Goal: Book appointment/travel/reservation

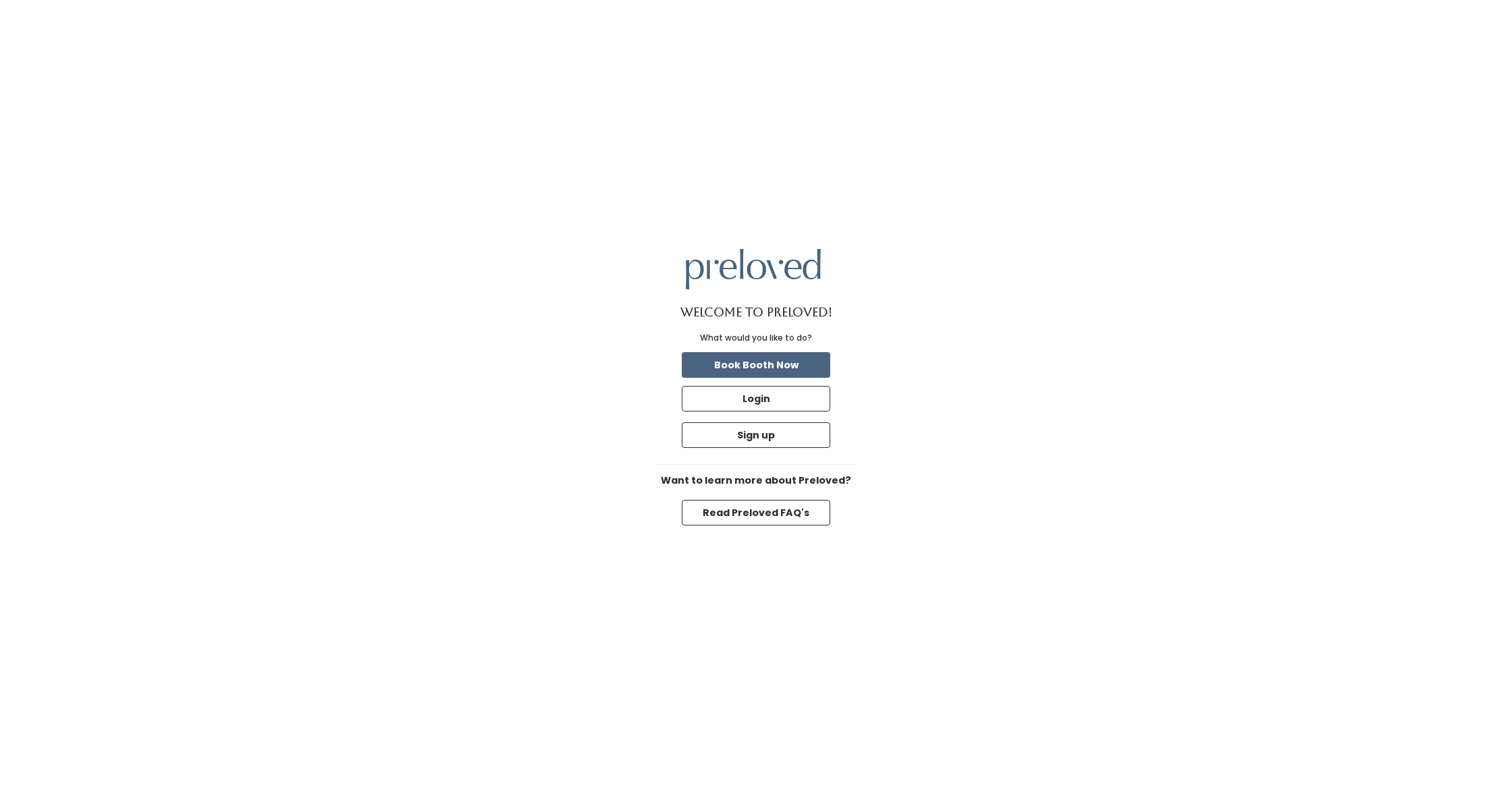
click at [763, 367] on button "Book Booth Now" at bounding box center [756, 365] width 149 height 26
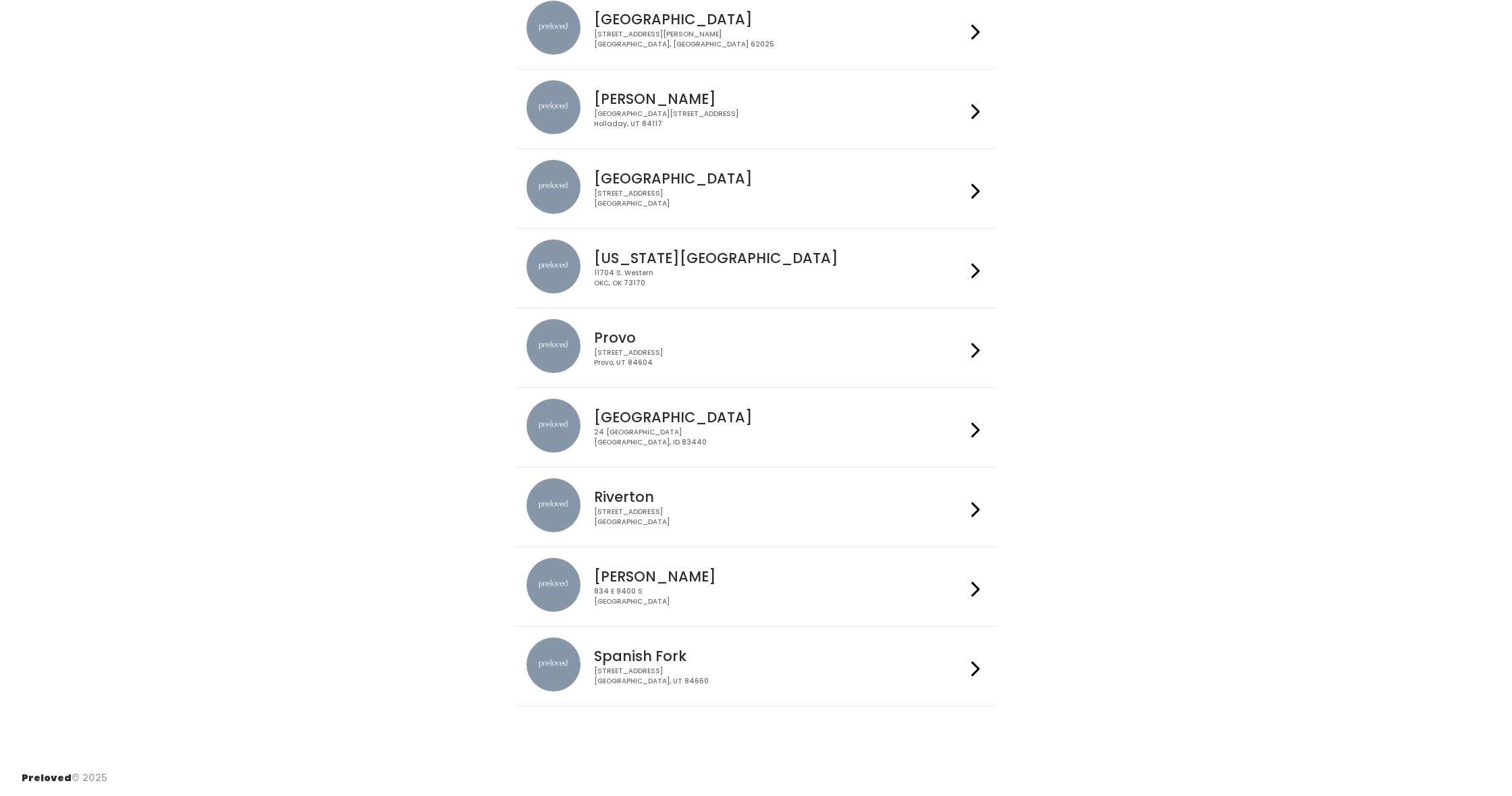
scroll to position [226, 0]
click at [971, 587] on div at bounding box center [975, 588] width 20 height 57
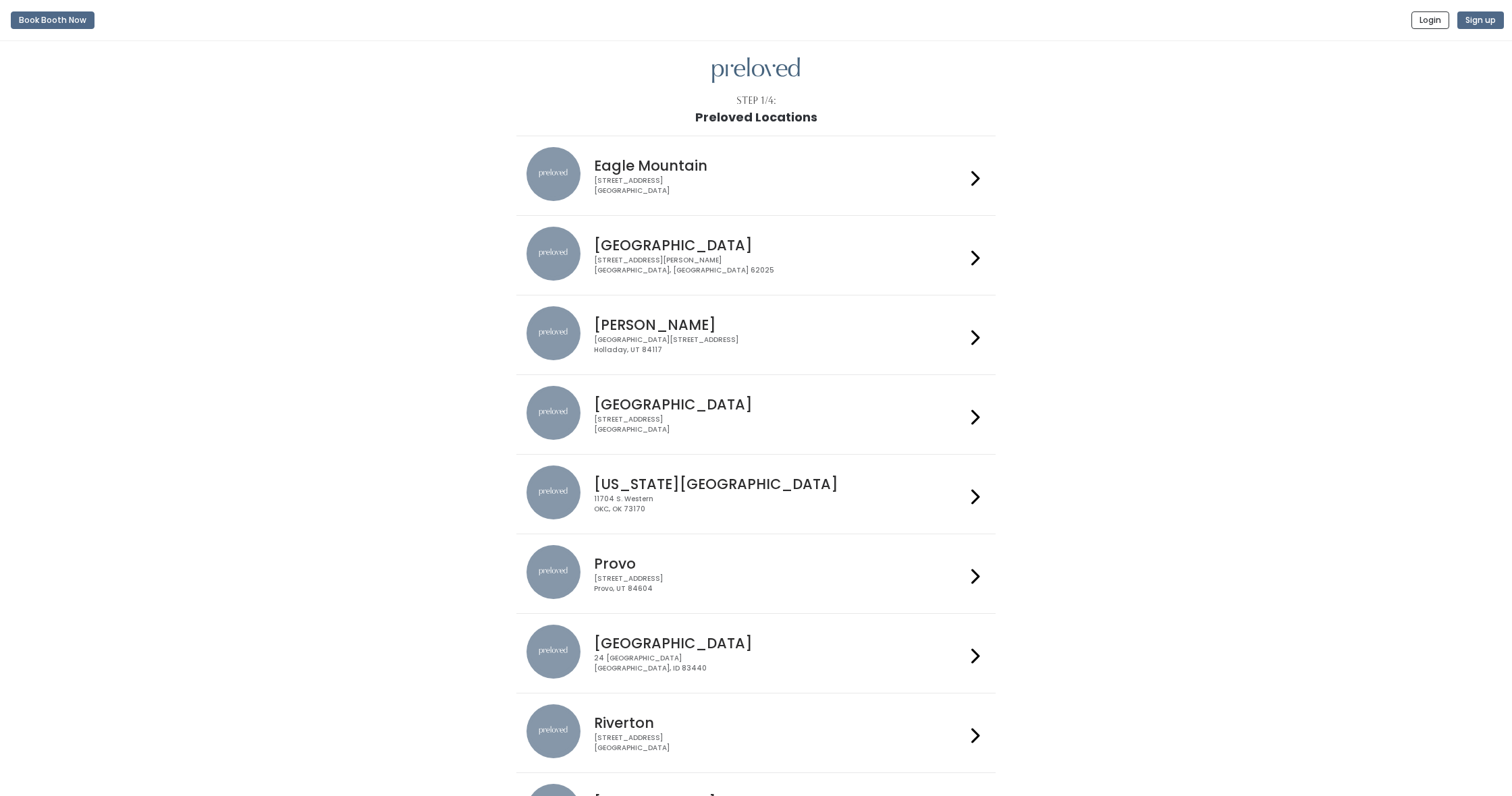
click at [970, 174] on div at bounding box center [975, 175] width 20 height 57
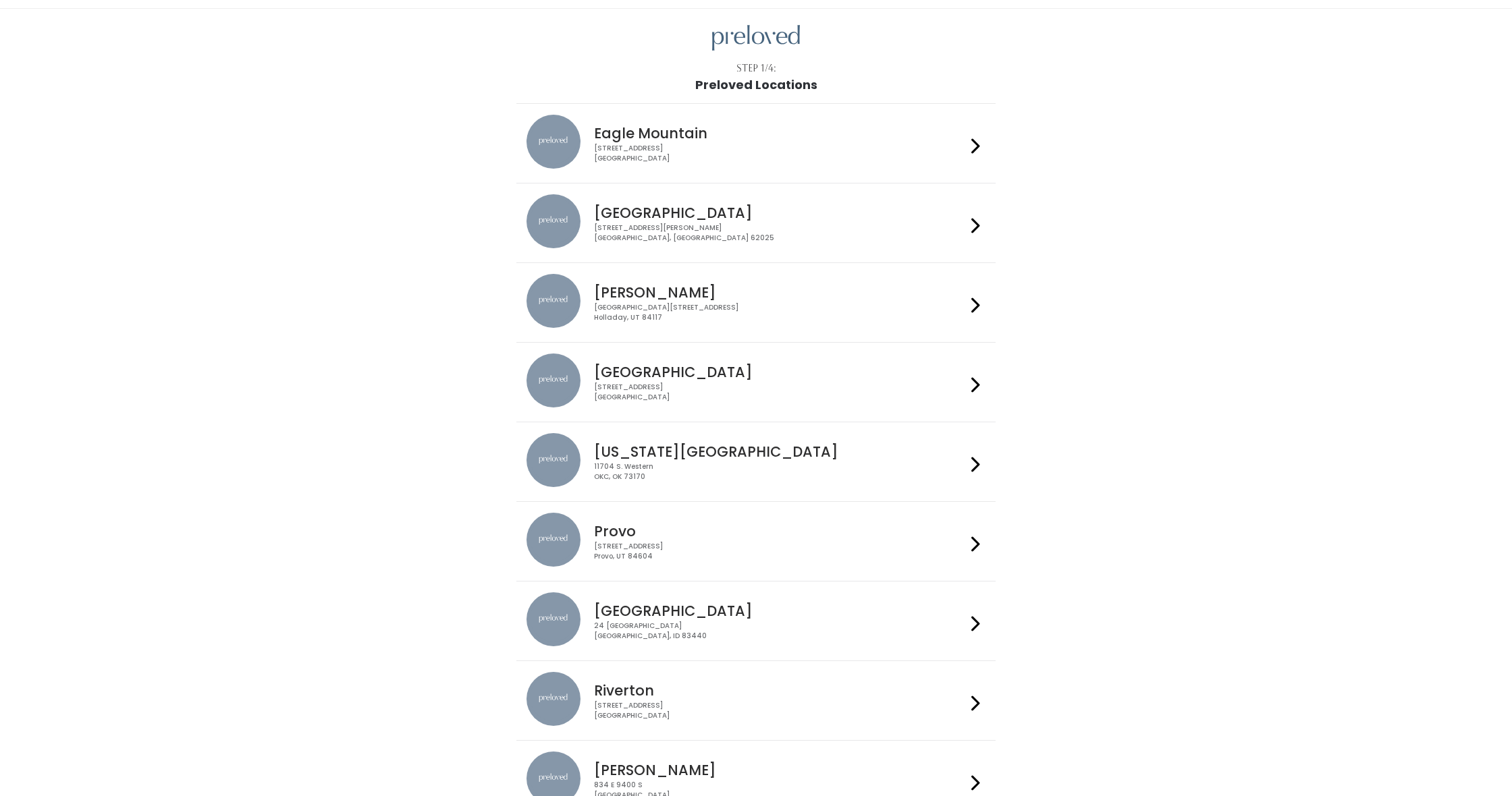
scroll to position [36, 0]
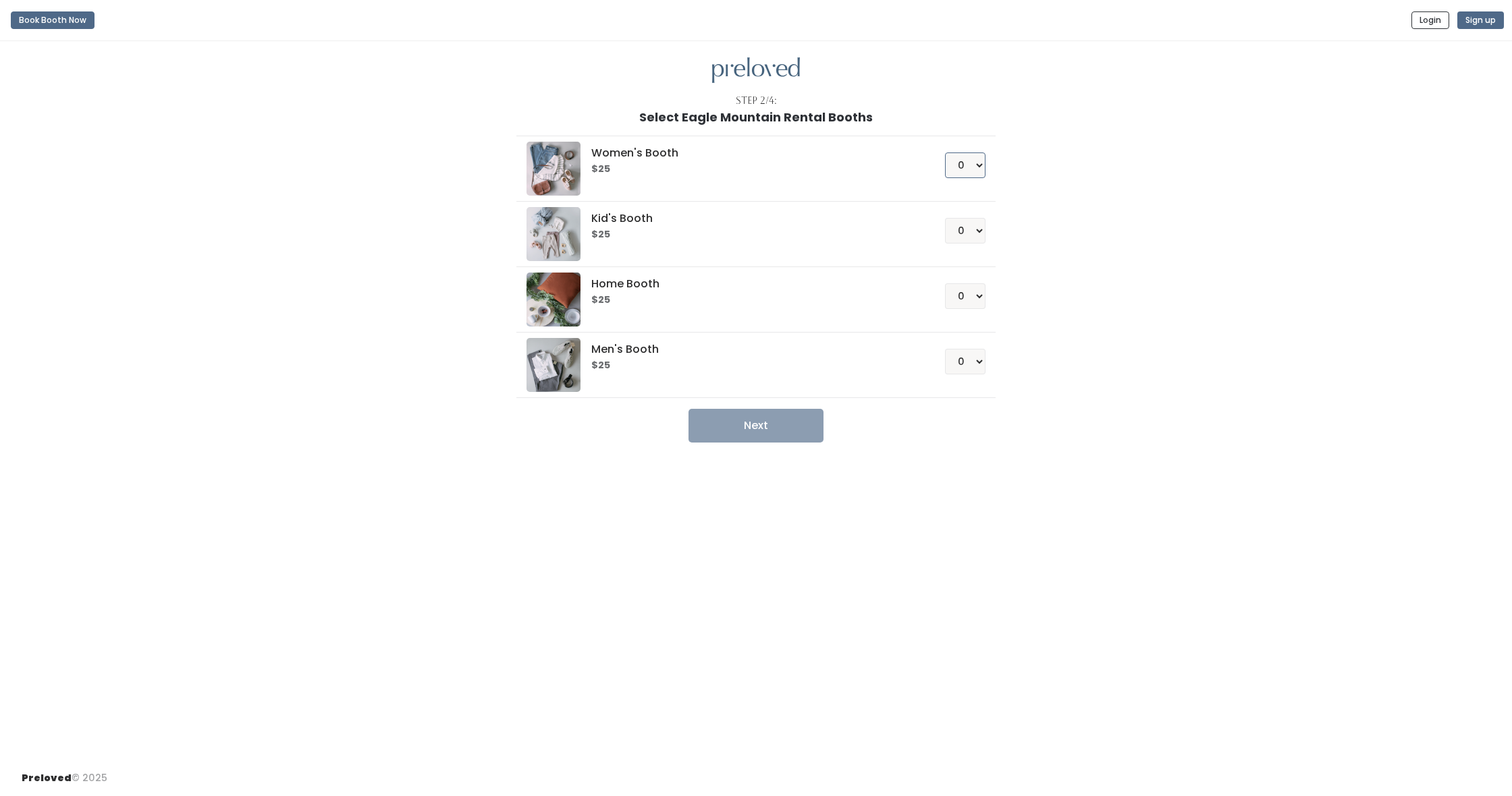
select select "1"
click at [750, 429] on button "Next" at bounding box center [756, 425] width 135 height 34
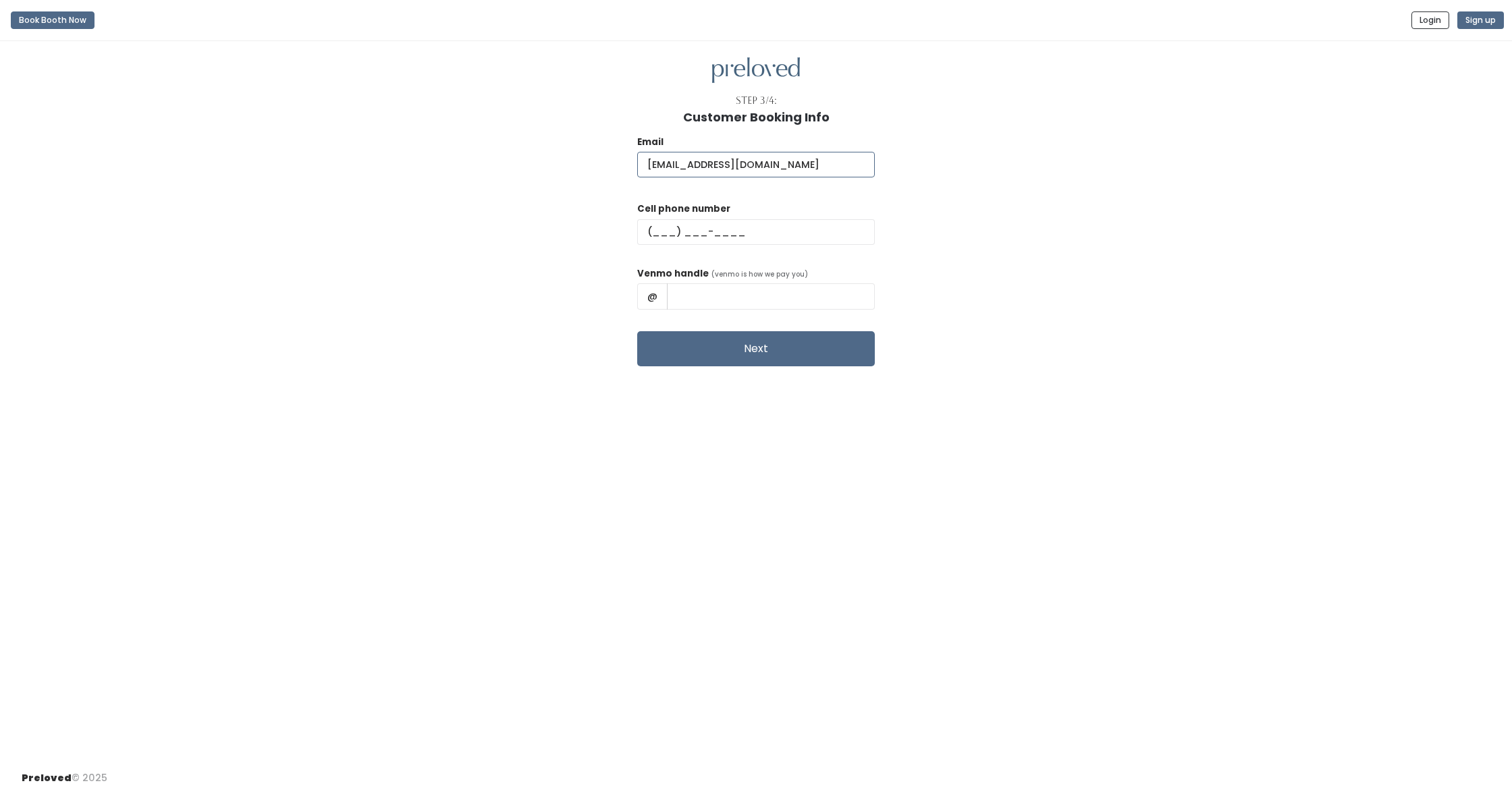
type input "russellquad@yahoo.com"
type input "(432) 352-7158"
click at [697, 280] on div "Venmo handle (venmo is how we pay you) @" at bounding box center [756, 293] width 238 height 54
click at [697, 289] on input "text" at bounding box center [770, 296] width 208 height 26
